Goal: Obtain resource: Obtain resource

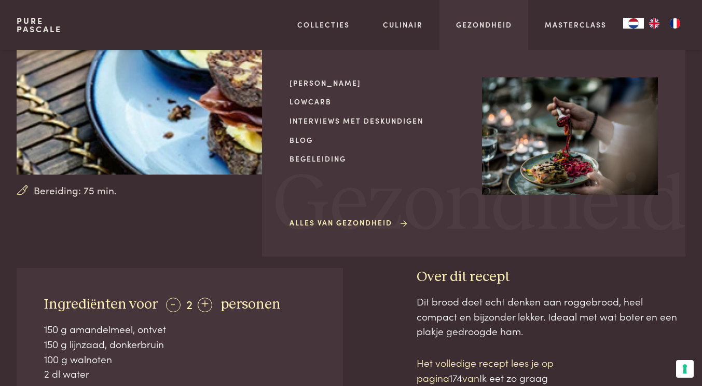
scroll to position [259, 0]
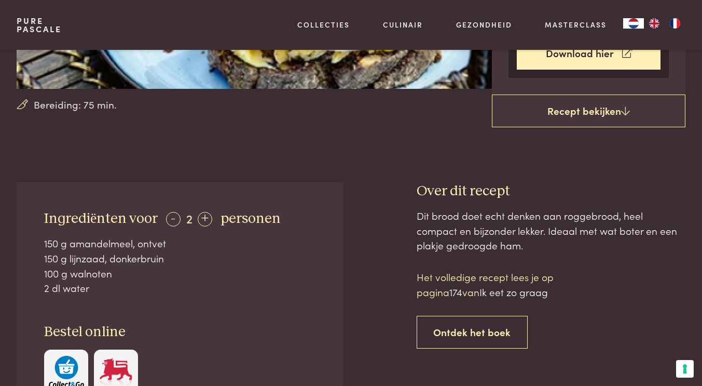
drag, startPoint x: 45, startPoint y: 215, endPoint x: 103, endPoint y: 286, distance: 91.8
click at [103, 286] on div "Ingrediënten voor - 2 + personen 150 g amandelmeel, ontvet 150 g lijnzaad, [GEO…" at bounding box center [180, 301] width 326 height 239
copy div "Ingrediënten voor - 2 + personen 150 g amandelmeel, ontvet 150 g lijnzaad, donk…"
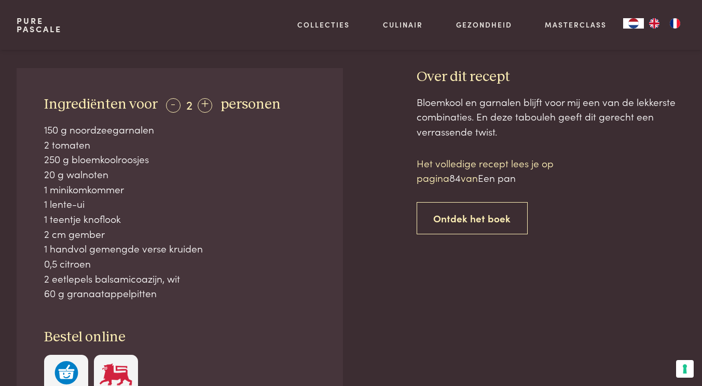
scroll to position [415, 0]
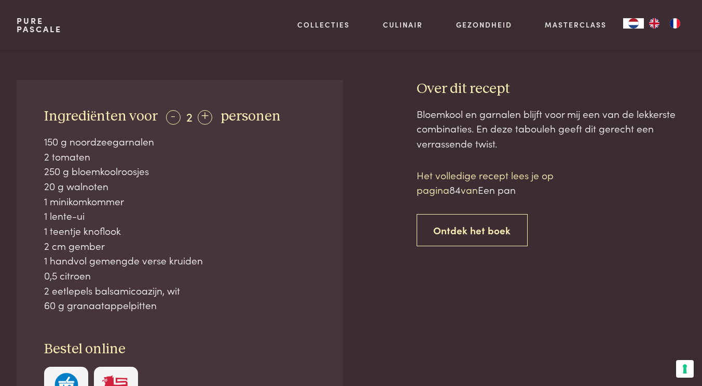
drag, startPoint x: 46, startPoint y: 100, endPoint x: 160, endPoint y: 291, distance: 222.5
click at [162, 289] on div "Ingrediënten voor - 2 + personen 150 g noordzeegarnalen 2 tomaten 250 g bloemko…" at bounding box center [180, 259] width 326 height 358
copy div "Ingrediënten voor - 2 + personen 150 g noordzeegarnalen 2 tomaten 250 g bloemko…"
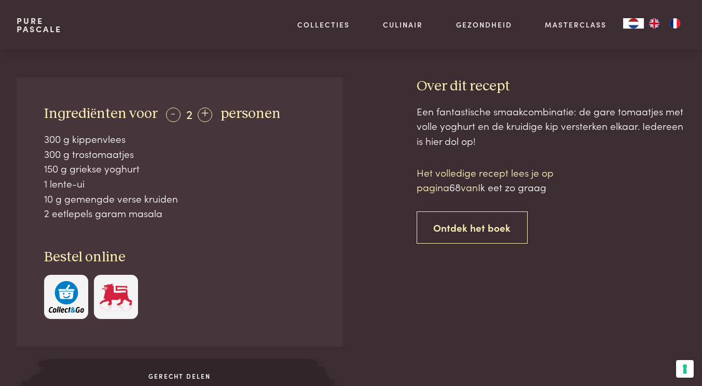
scroll to position [415, 0]
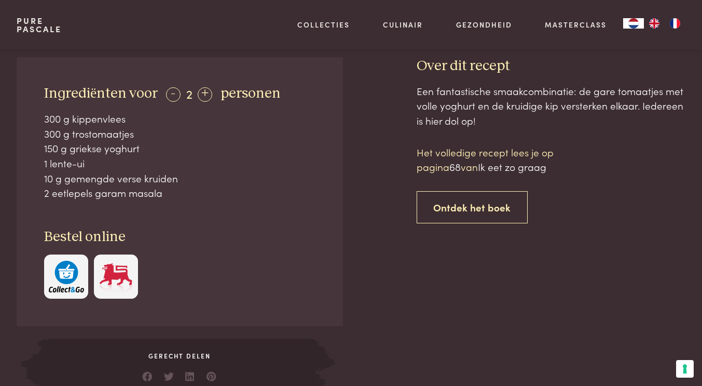
drag, startPoint x: 44, startPoint y: 94, endPoint x: 166, endPoint y: 193, distance: 157.1
click at [166, 193] on div "Ingrediënten voor - 2 + personen 300 g kippenvlees 300 g trostomaatjes 150 g gr…" at bounding box center [180, 191] width 326 height 268
copy div "Ingrediënten voor - 2 + personen 300 g kippenvlees 300 g trostomaatjes 150 g gr…"
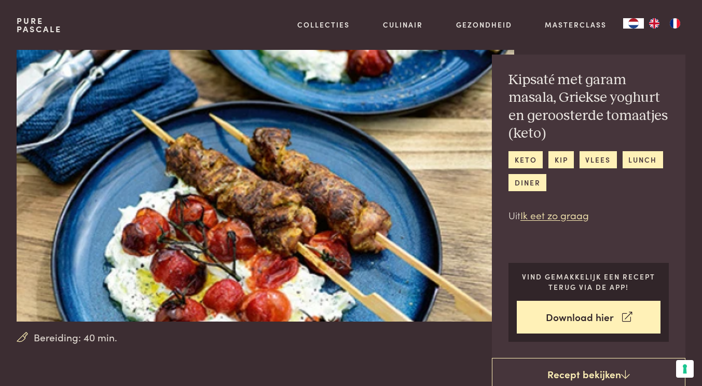
scroll to position [0, 0]
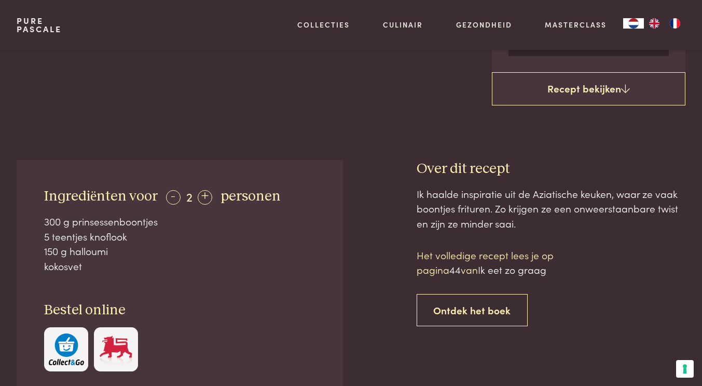
scroll to position [363, 0]
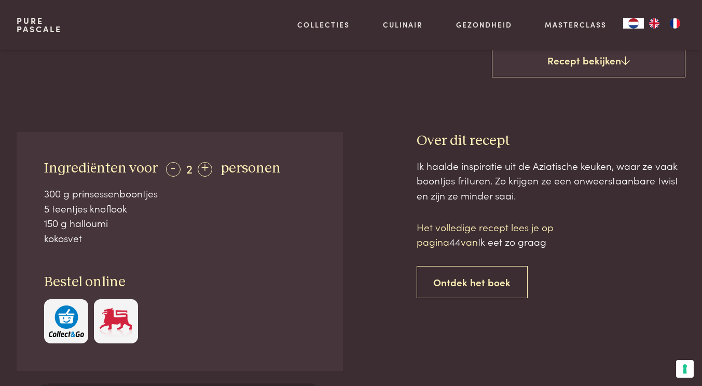
drag, startPoint x: 44, startPoint y: 163, endPoint x: 124, endPoint y: 237, distance: 108.7
click at [124, 237] on div "Ingrediënten voor - 2 + personen 300 g prinsessenboontjes 5 teentjes knoflook 1…" at bounding box center [180, 251] width 326 height 239
copy div "Ingrediënten voor - 2 + personen 300 g prinsessenboontjes 5 teentjes knoflook 1…"
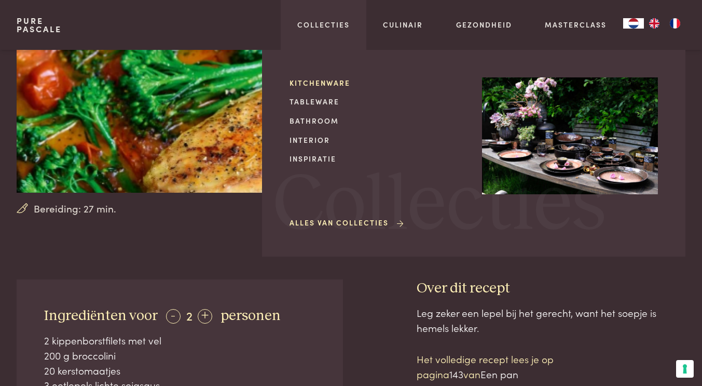
scroll to position [311, 0]
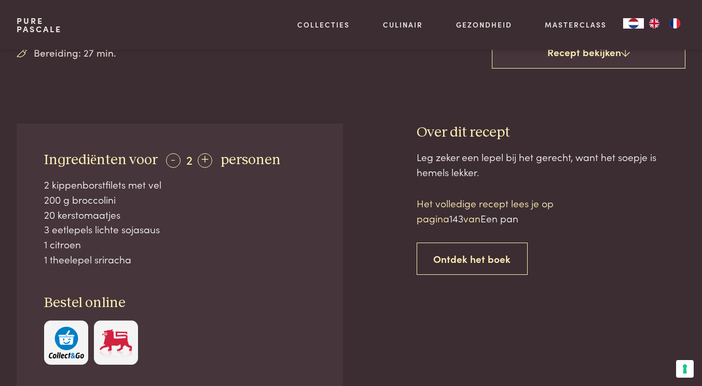
drag, startPoint x: 44, startPoint y: 159, endPoint x: 144, endPoint y: 258, distance: 140.2
click at [144, 258] on div "Ingrediënten voor - 2 + personen 2 kippenborstfilets met vel 200 g broccolini 2…" at bounding box center [180, 258] width 326 height 268
copy div "Ingrediënten voor - 2 + personen 2 kippenborstfilets met vel 200 g broccolini 2…"
drag, startPoint x: 417, startPoint y: 130, endPoint x: 553, endPoint y: 217, distance: 161.2
click at [553, 217] on div "Over dit recept Leg zeker een lepel bij het gerecht, want het soepje is hemels …" at bounding box center [551, 293] width 269 height 338
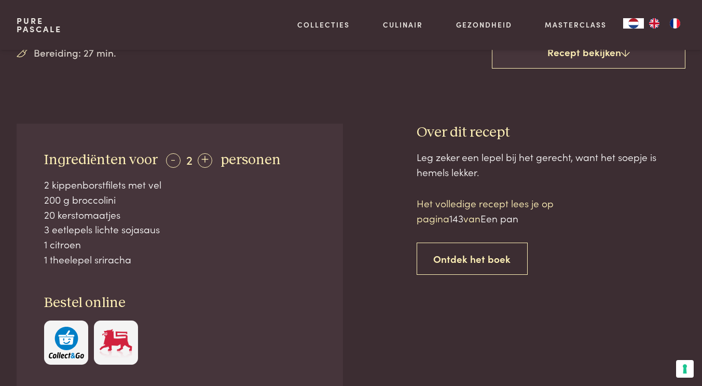
copy div "Over dit recept Leg zeker een lepel bij het gerecht, want het soepje is hemels …"
